Goal: Information Seeking & Learning: Learn about a topic

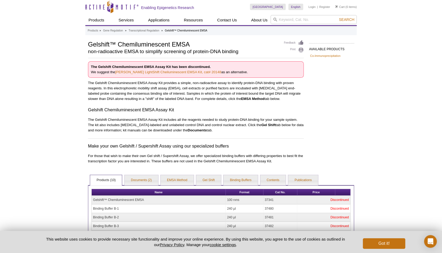
scroll to position [11, 0]
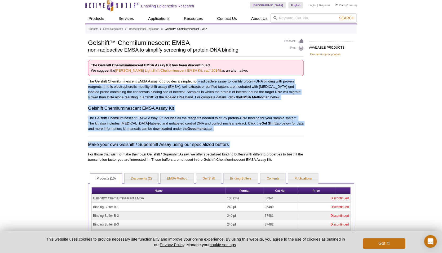
drag, startPoint x: 196, startPoint y: 82, endPoint x: 193, endPoint y: 152, distance: 69.5
click at [193, 152] on div "The Gelshift Chemiluminescent EMSA Assay Kit has been discontinued. We suggest …" at bounding box center [196, 111] width 216 height 103
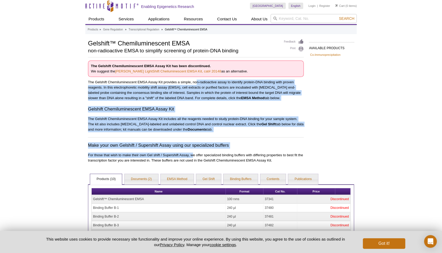
click at [193, 153] on p "For those that wish to make their own Gel shift / Supershift Assay, we offer sp…" at bounding box center [196, 158] width 216 height 11
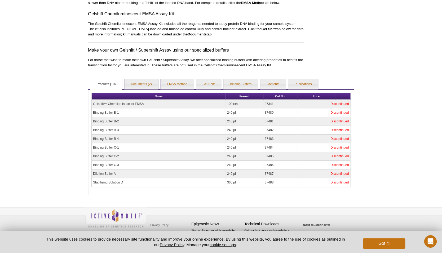
scroll to position [0, 0]
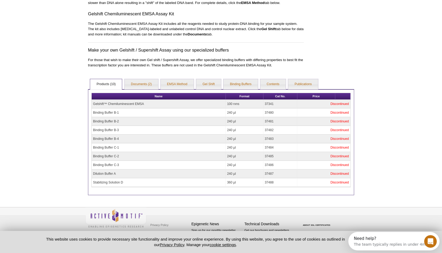
drag, startPoint x: 94, startPoint y: 139, endPoint x: 127, endPoint y: 139, distance: 33.4
click at [127, 139] on td "Binding Buffer B-4" at bounding box center [159, 139] width 134 height 9
click at [146, 83] on link "Documents (2)" at bounding box center [141, 84] width 34 height 11
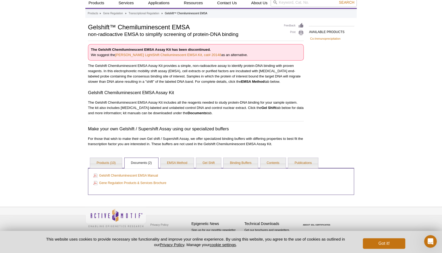
scroll to position [18, 0]
click at [244, 166] on link "Binding Buffers" at bounding box center [240, 163] width 34 height 11
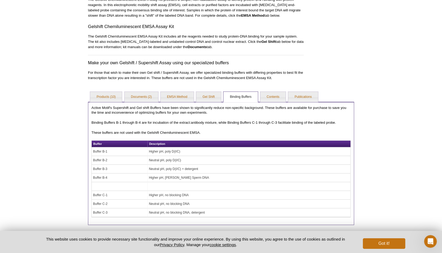
scroll to position [85, 0]
drag, startPoint x: 153, startPoint y: 179, endPoint x: 198, endPoint y: 179, distance: 45.0
click at [198, 179] on td "Higher pH, [PERSON_NAME] Sperm DNA" at bounding box center [249, 177] width 203 height 9
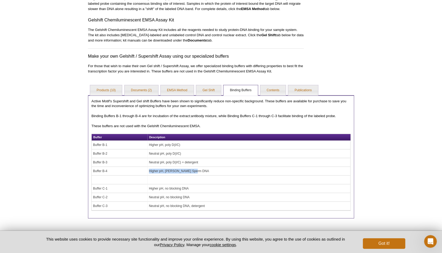
scroll to position [92, 0]
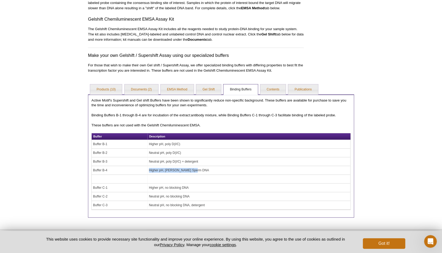
click at [181, 172] on td "Higher pH, [PERSON_NAME] Sperm DNA" at bounding box center [249, 170] width 203 height 9
click at [179, 187] on td "Higher pH, no blocking DNA" at bounding box center [249, 188] width 203 height 9
click at [182, 167] on td "Higher pH, [PERSON_NAME] Sperm DNA" at bounding box center [249, 170] width 203 height 9
